Goal: Navigation & Orientation: Understand site structure

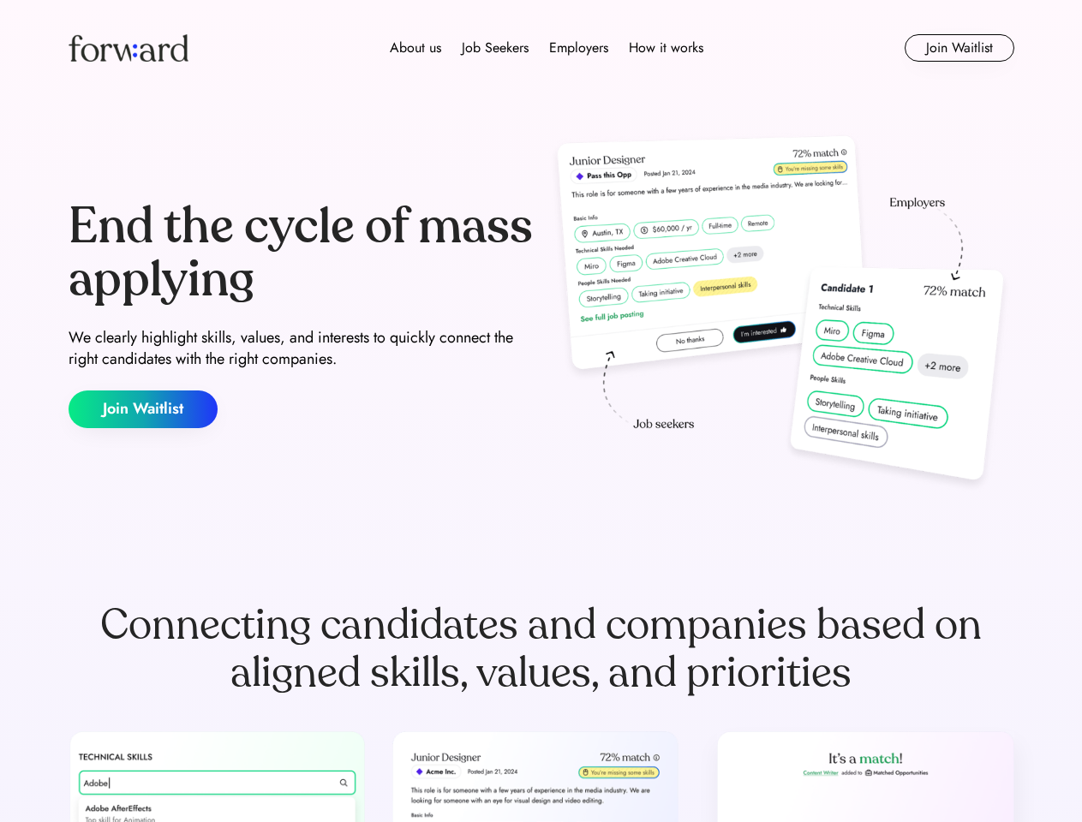
click at [540, 411] on div "End the cycle of mass applying We clearly highlight skills, values, and interes…" at bounding box center [541, 314] width 945 height 368
click at [541, 48] on div "About us Job Seekers Employers How it works" at bounding box center [546, 48] width 675 height 21
click at [128, 48] on img at bounding box center [129, 47] width 120 height 27
click at [546, 48] on div "About us Job Seekers Employers How it works" at bounding box center [546, 48] width 675 height 21
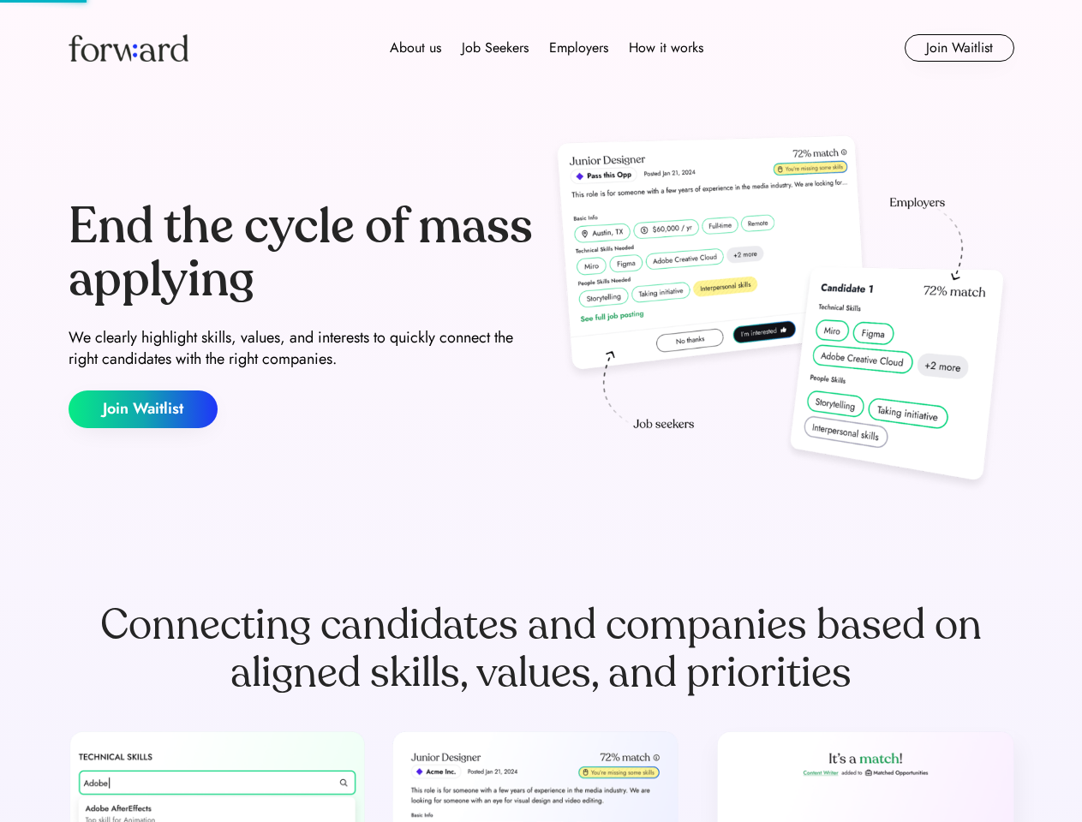
click at [415, 48] on div "About us" at bounding box center [415, 48] width 51 height 21
click at [495, 48] on div "Job Seekers" at bounding box center [495, 48] width 67 height 21
click at [578, 48] on div "Employers" at bounding box center [578, 48] width 59 height 21
click at [665, 48] on div "How it works" at bounding box center [666, 48] width 75 height 21
click at [958, 48] on button "Join Waitlist" at bounding box center [959, 47] width 110 height 27
